Goal: Communication & Community: Answer question/provide support

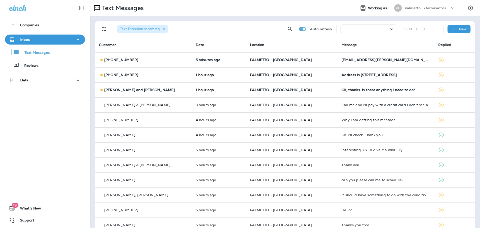
scroll to position [25, 0]
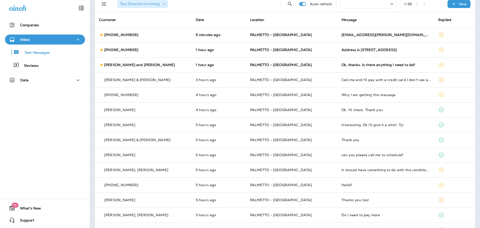
click at [365, 64] on div "Ok, thanks. Is there anything I need to do?" at bounding box center [386, 65] width 89 height 4
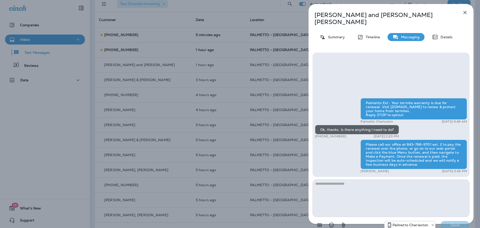
click at [464, 12] on icon "button" at bounding box center [465, 13] width 6 height 6
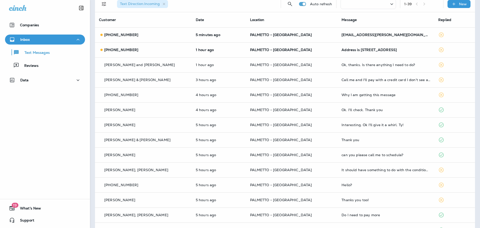
click at [333, 51] on div at bounding box center [240, 114] width 480 height 228
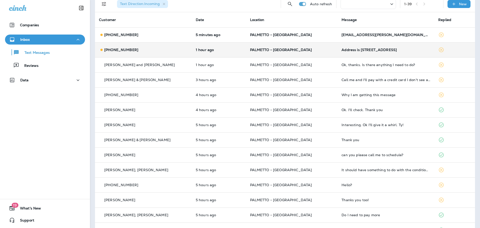
click at [342, 49] on div "Address is [STREET_ADDRESS]" at bounding box center [386, 50] width 89 height 4
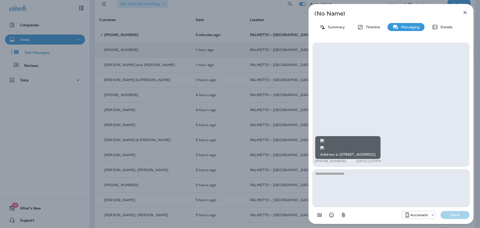
click at [325, 146] on img at bounding box center [323, 148] width 4 height 4
click at [464, 13] on icon "button" at bounding box center [465, 13] width 6 height 6
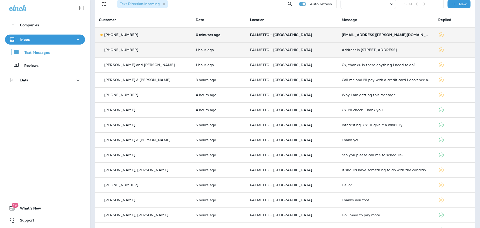
click at [357, 33] on div "[EMAIL_ADDRESS][PERSON_NAME][DOMAIN_NAME]" at bounding box center [386, 35] width 89 height 4
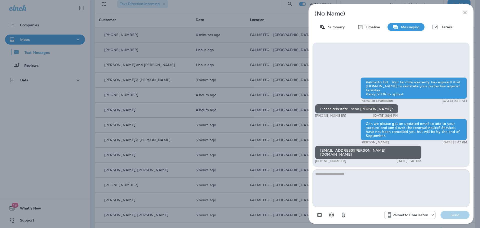
click at [464, 12] on icon "button" at bounding box center [465, 13] width 6 height 6
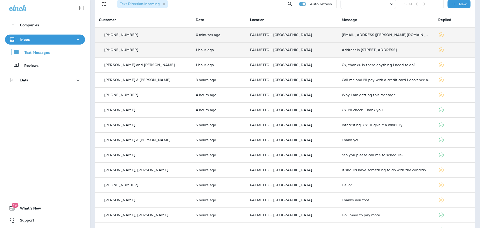
click at [392, 52] on div "Address is [STREET_ADDRESS]" at bounding box center [386, 50] width 89 height 4
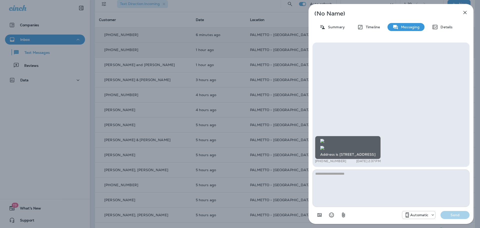
click at [325, 146] on img at bounding box center [323, 148] width 4 height 4
click at [466, 13] on icon "button" at bounding box center [465, 12] width 3 height 3
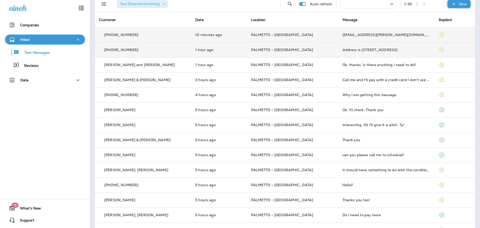
click at [459, 2] on p "New" at bounding box center [463, 4] width 8 height 4
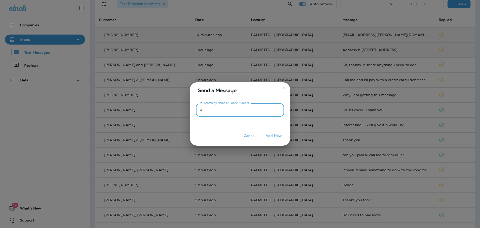
paste input "**********"
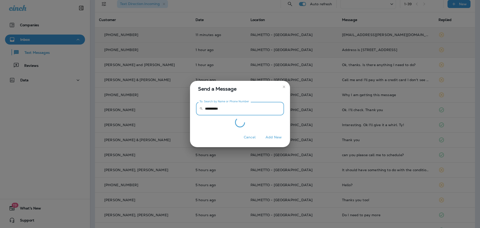
type input "**********"
click at [270, 138] on button "Add New" at bounding box center [273, 137] width 21 height 8
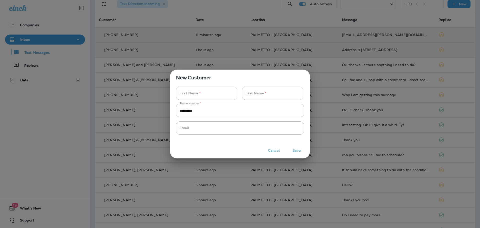
click at [278, 151] on button "Cancel" at bounding box center [274, 151] width 19 height 8
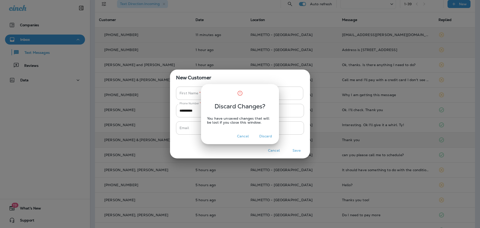
click at [261, 136] on button "Discard" at bounding box center [266, 136] width 19 height 8
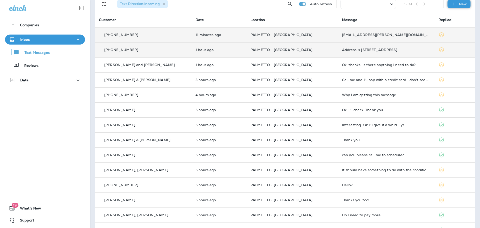
click at [462, 5] on p "New" at bounding box center [463, 4] width 8 height 4
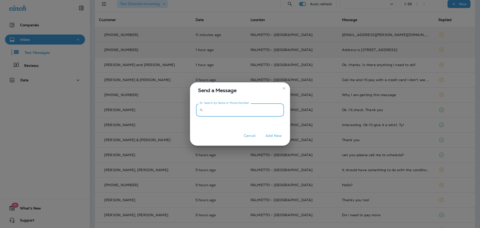
paste input "**********"
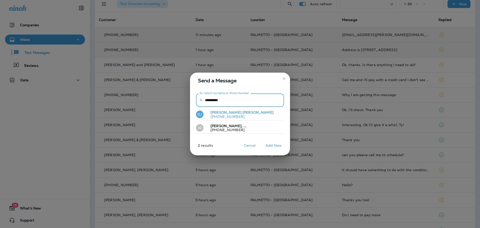
type input "**********"
click at [223, 117] on p "[PHONE_NUMBER]" at bounding box center [240, 117] width 67 height 4
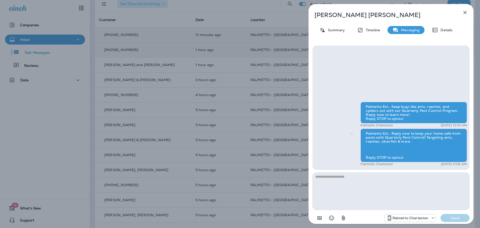
click at [344, 181] on textarea at bounding box center [391, 191] width 157 height 38
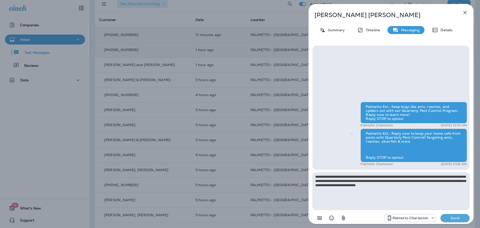
type textarea "**********"
click at [456, 216] on p "Send" at bounding box center [455, 218] width 21 height 5
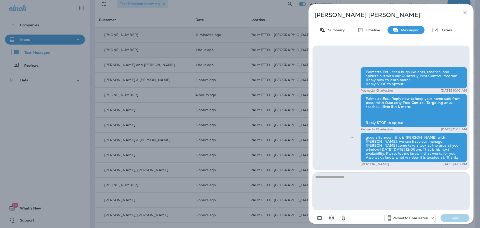
click at [366, 140] on div "good afternoon, this is [PERSON_NAME] with [PERSON_NAME], we can have our manag…" at bounding box center [414, 148] width 107 height 30
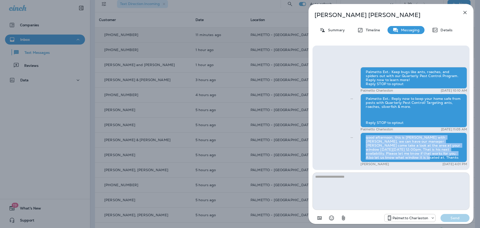
drag, startPoint x: 366, startPoint y: 140, endPoint x: 458, endPoint y: 160, distance: 94.7
click at [458, 160] on div "good afternoon, this is [PERSON_NAME] with [PERSON_NAME], we can have our manag…" at bounding box center [414, 148] width 107 height 30
copy div "good afternoon, this is [PERSON_NAME] with [PERSON_NAME], we can have our manag…"
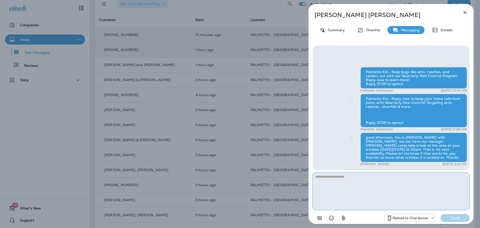
click at [359, 185] on textarea at bounding box center [391, 191] width 157 height 38
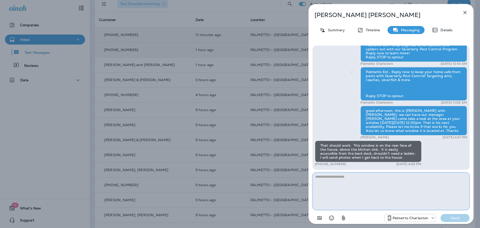
click at [390, 180] on textarea at bounding box center [391, 191] width 157 height 38
type textarea "**********"
click at [458, 221] on button "Send" at bounding box center [455, 218] width 29 height 8
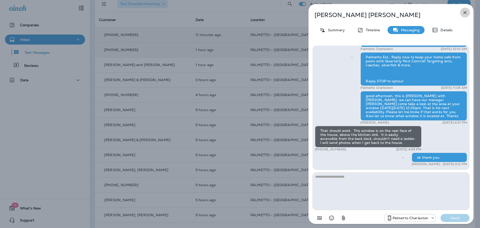
click at [465, 9] on button "button" at bounding box center [465, 13] width 10 height 10
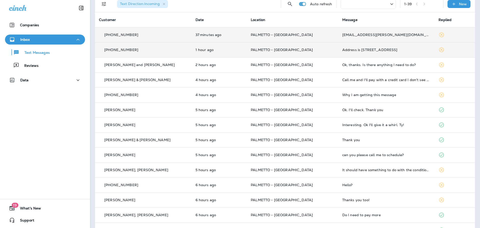
click at [406, 48] on td "Address is [STREET_ADDRESS]" at bounding box center [387, 49] width 97 height 15
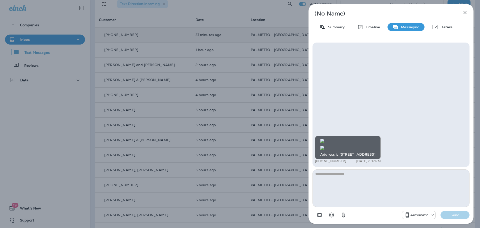
click at [325, 146] on img at bounding box center [323, 148] width 4 height 4
click at [325, 139] on img at bounding box center [323, 141] width 4 height 4
click at [325, 146] on img at bounding box center [323, 148] width 4 height 4
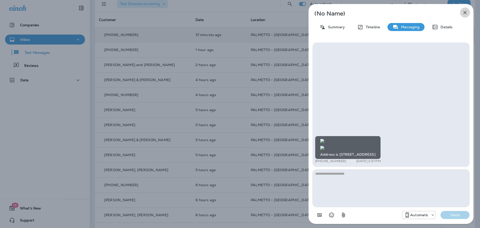
click at [465, 13] on icon "button" at bounding box center [465, 13] width 6 height 6
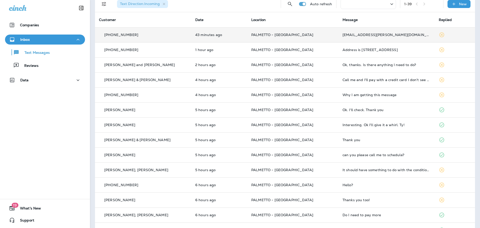
click at [345, 36] on div "[EMAIL_ADDRESS][PERSON_NAME][DOMAIN_NAME]" at bounding box center [387, 35] width 88 height 4
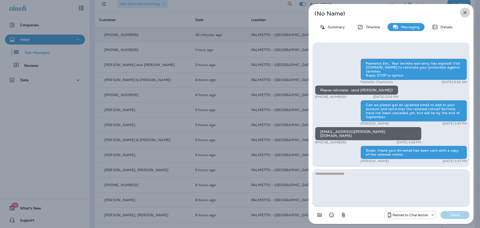
click at [465, 13] on icon "button" at bounding box center [465, 13] width 6 height 6
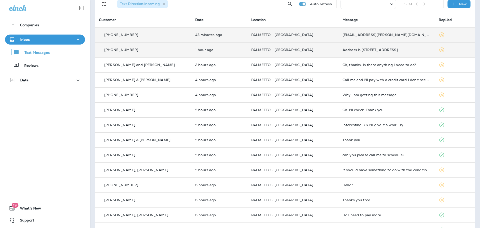
click at [352, 49] on div "Address is [STREET_ADDRESS]" at bounding box center [387, 50] width 88 height 4
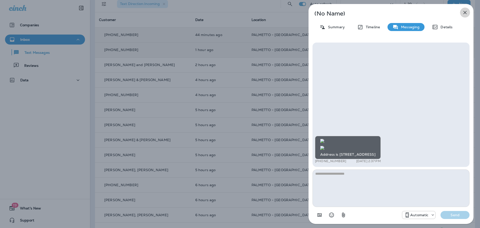
click at [464, 12] on icon "button" at bounding box center [465, 13] width 6 height 6
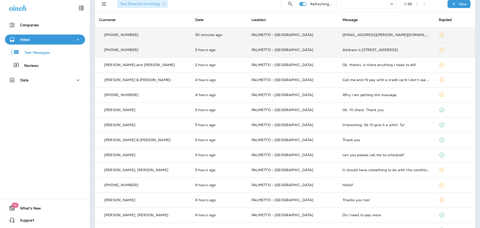
click at [347, 47] on td "Address is [STREET_ADDRESS]" at bounding box center [387, 49] width 96 height 15
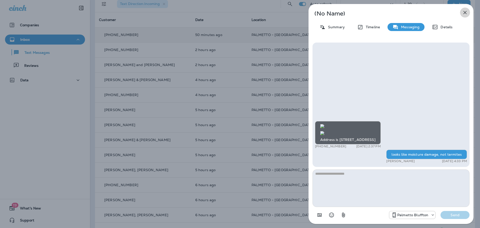
click at [465, 15] on icon "button" at bounding box center [465, 13] width 6 height 6
